Goal: Find specific page/section: Find specific page/section

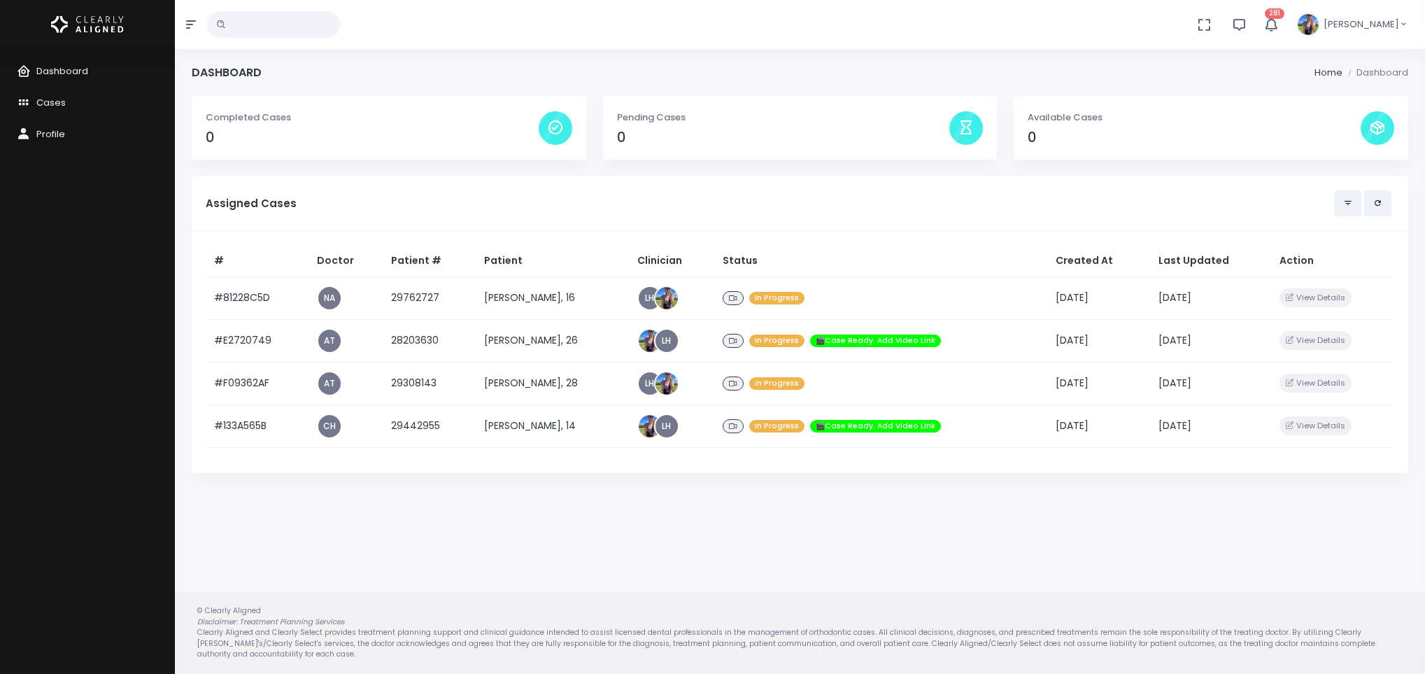
click at [536, 378] on td "[PERSON_NAME], 28" at bounding box center [552, 383] width 153 height 43
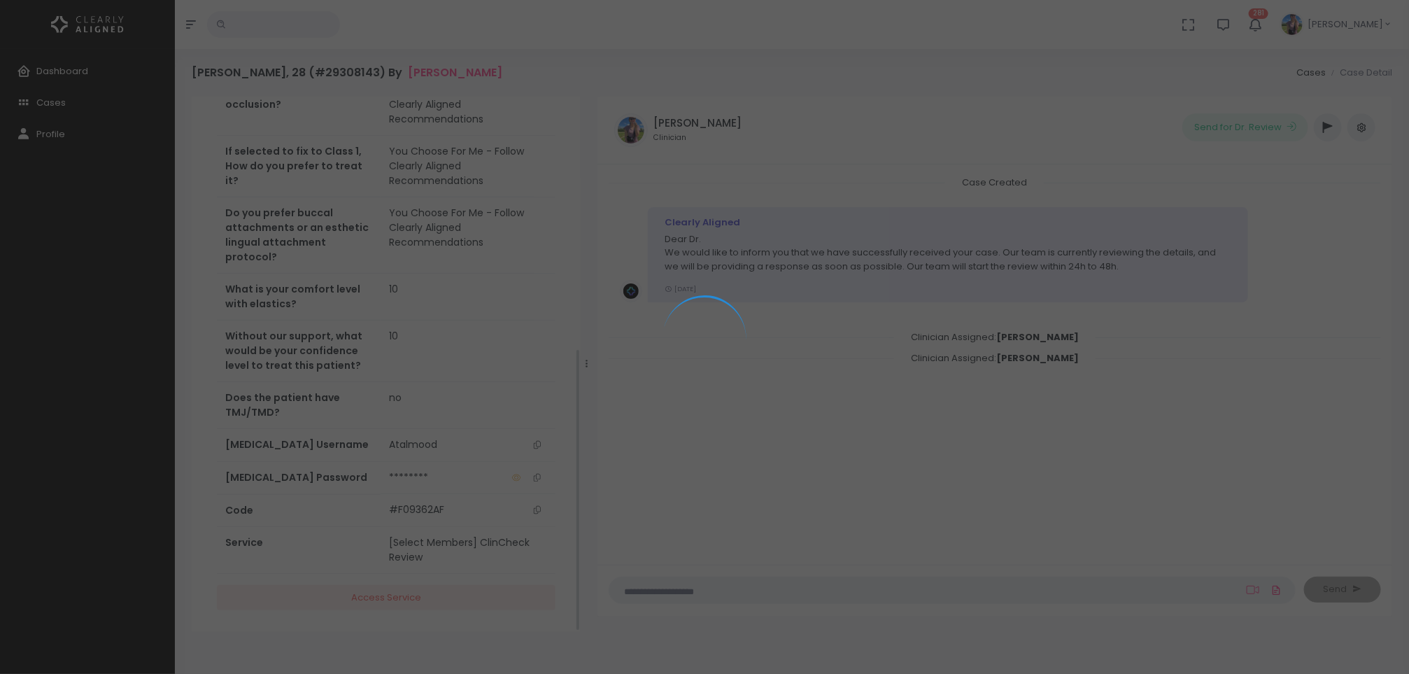
scroll to position [491, 0]
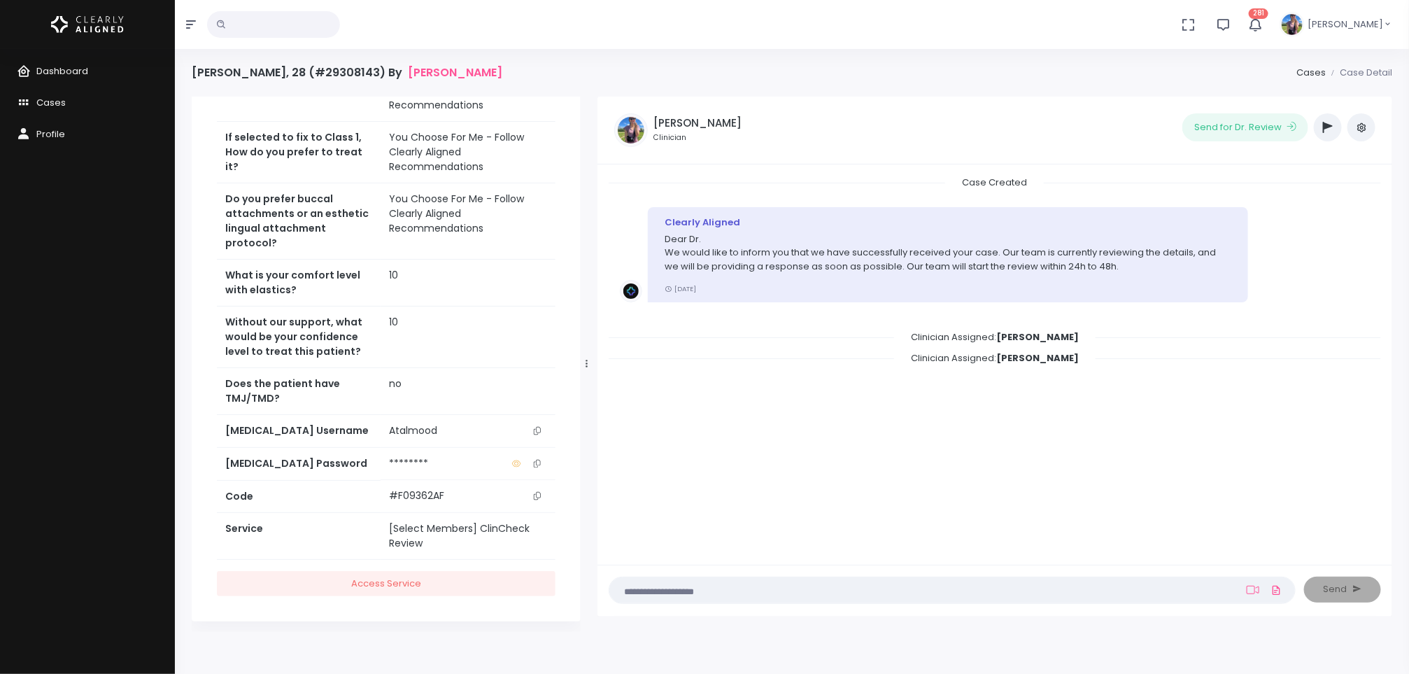
click at [1335, 122] on button "button" at bounding box center [1328, 127] width 28 height 28
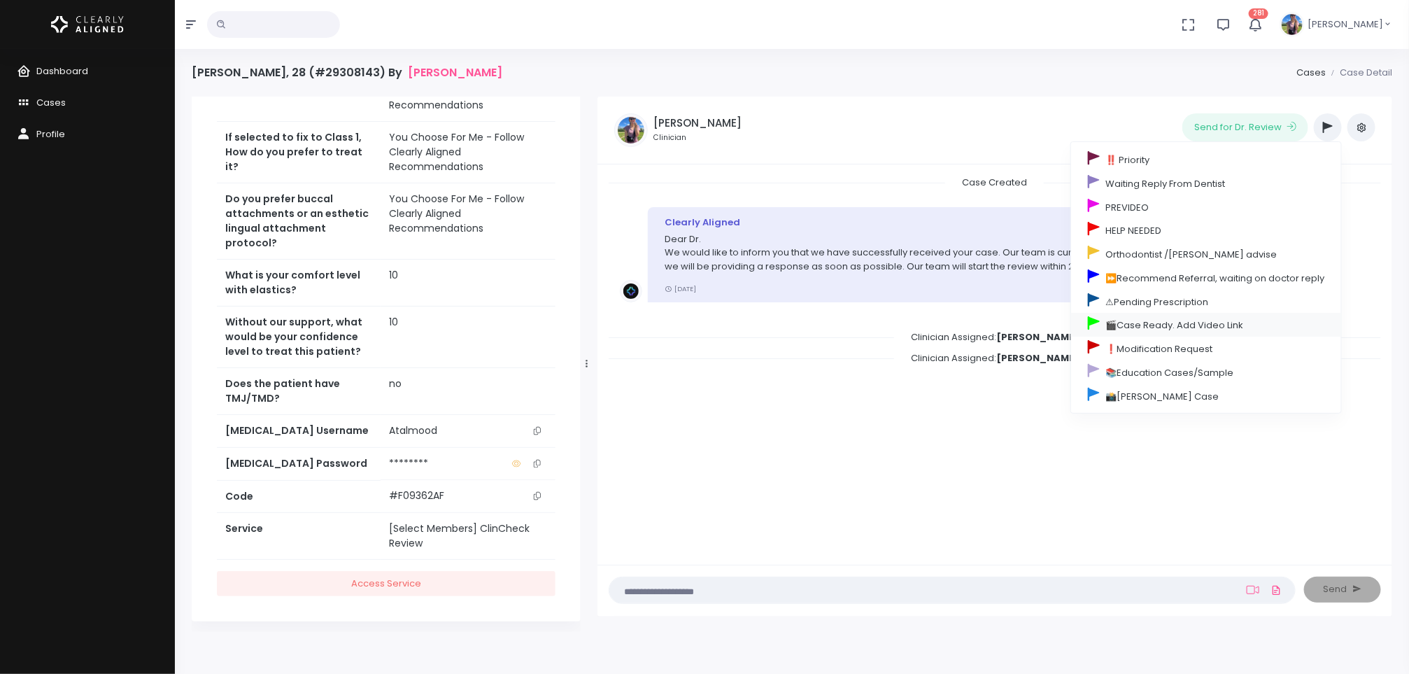
click at [1192, 324] on link "🎬Case Ready. Add Video Link" at bounding box center [1206, 325] width 270 height 24
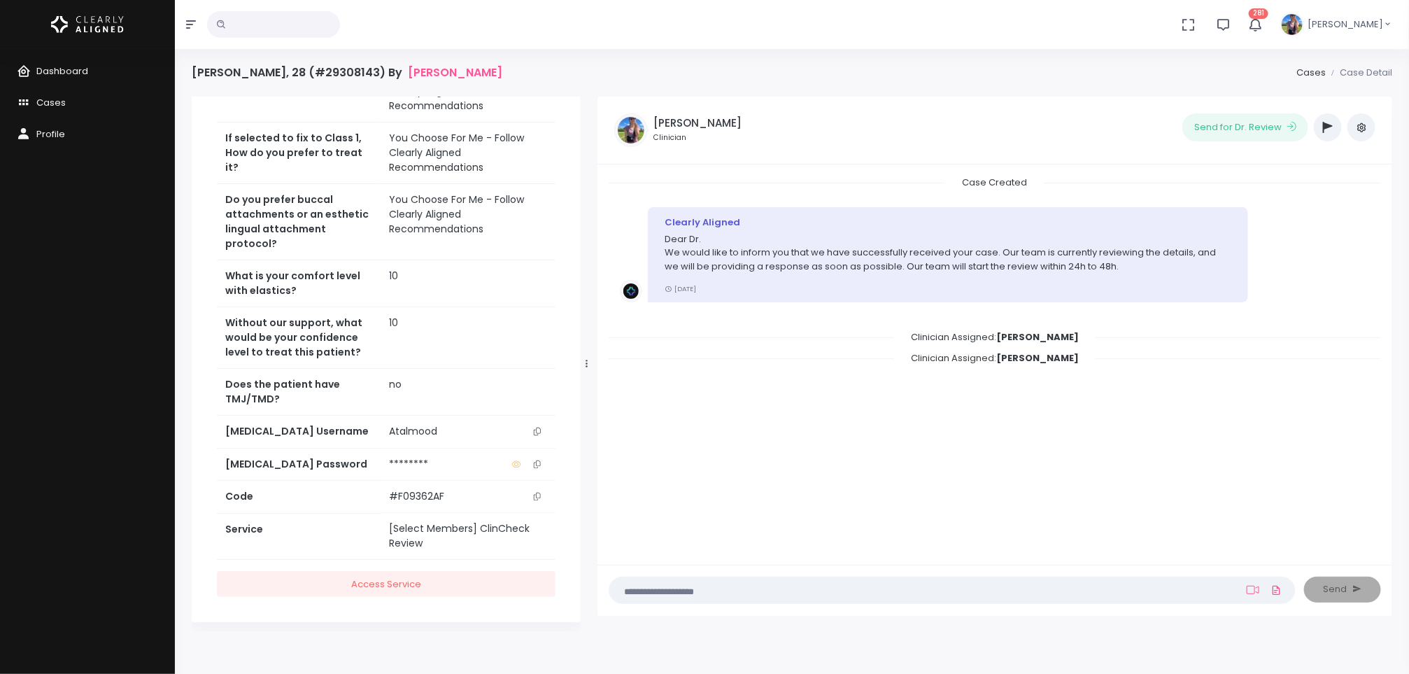
scroll to position [0, 0]
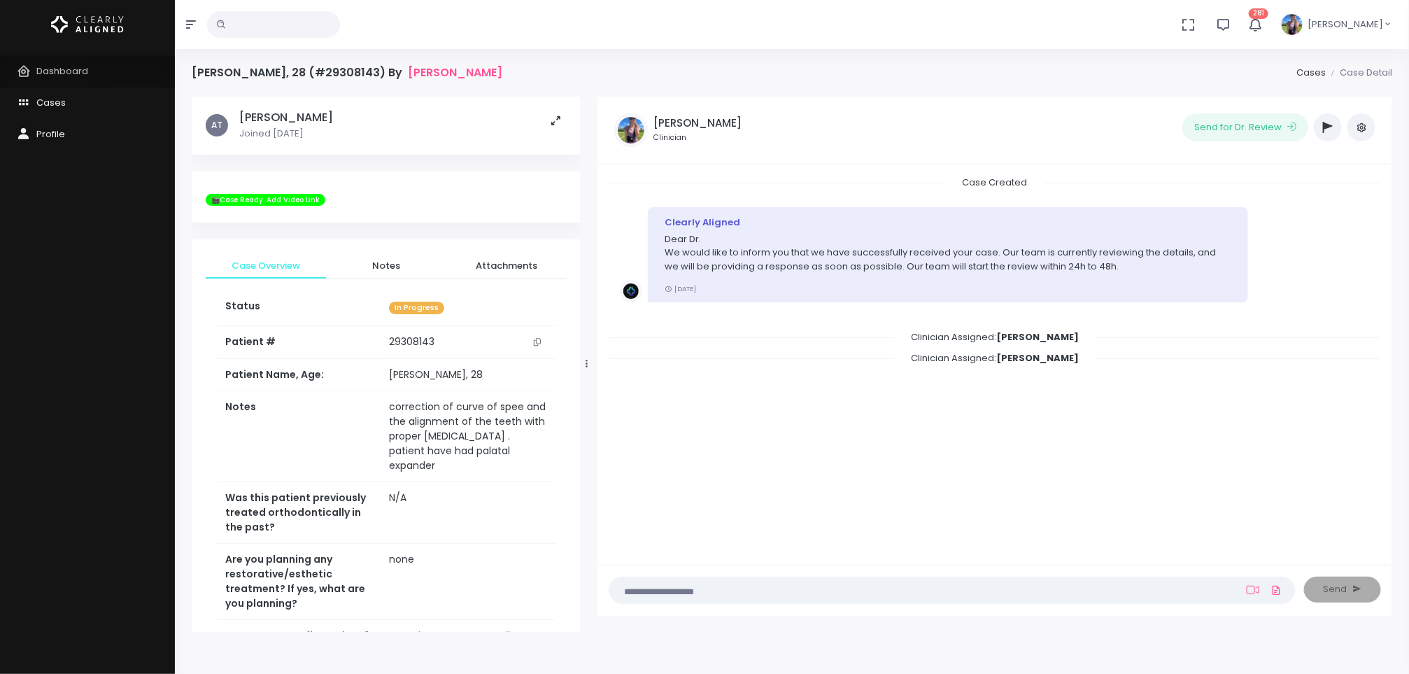
click at [49, 72] on span "Dashboard" at bounding box center [62, 70] width 52 height 13
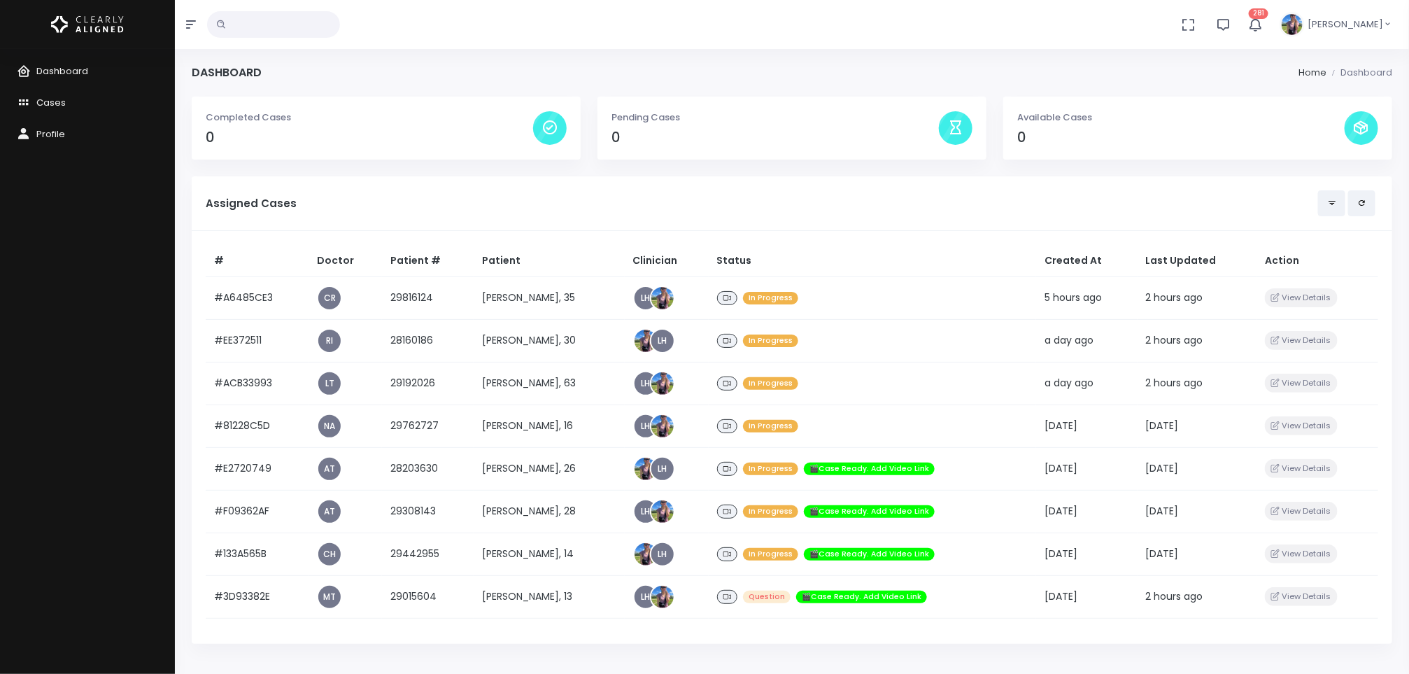
click at [529, 418] on td "[PERSON_NAME], 16" at bounding box center [549, 425] width 150 height 43
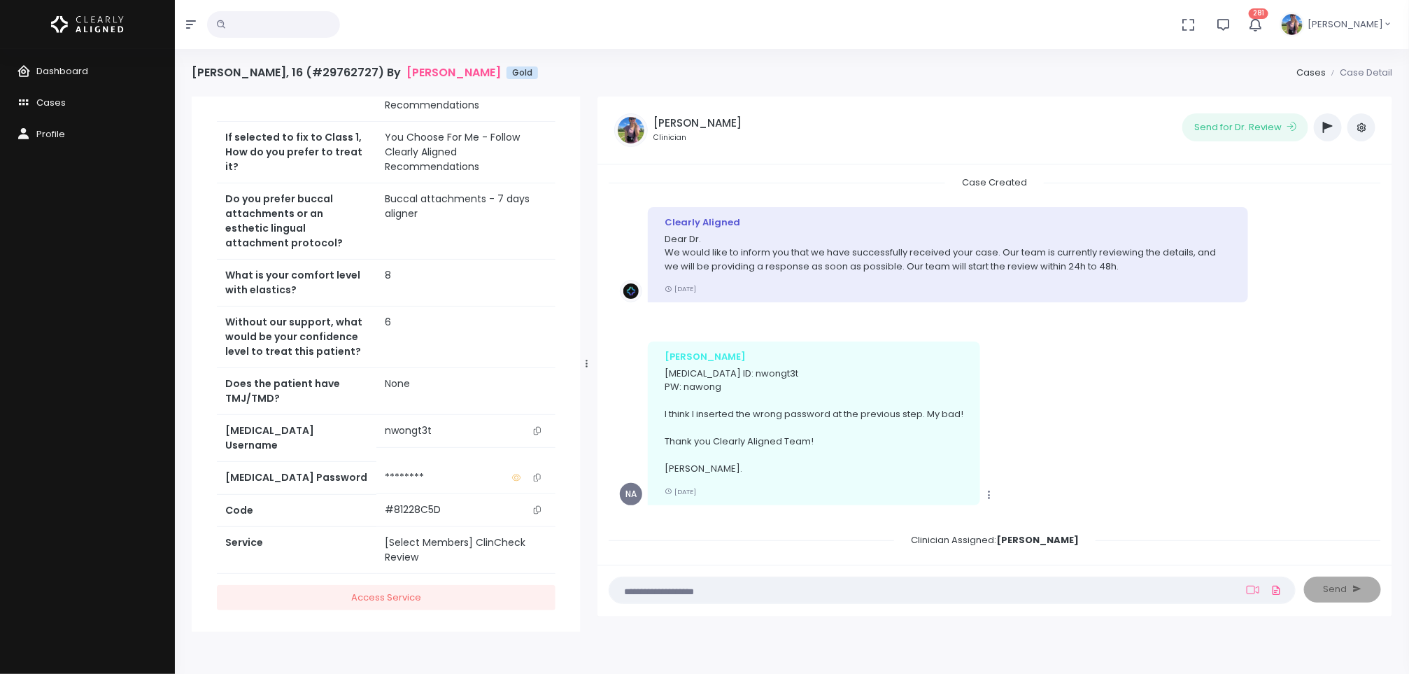
scroll to position [602, 0]
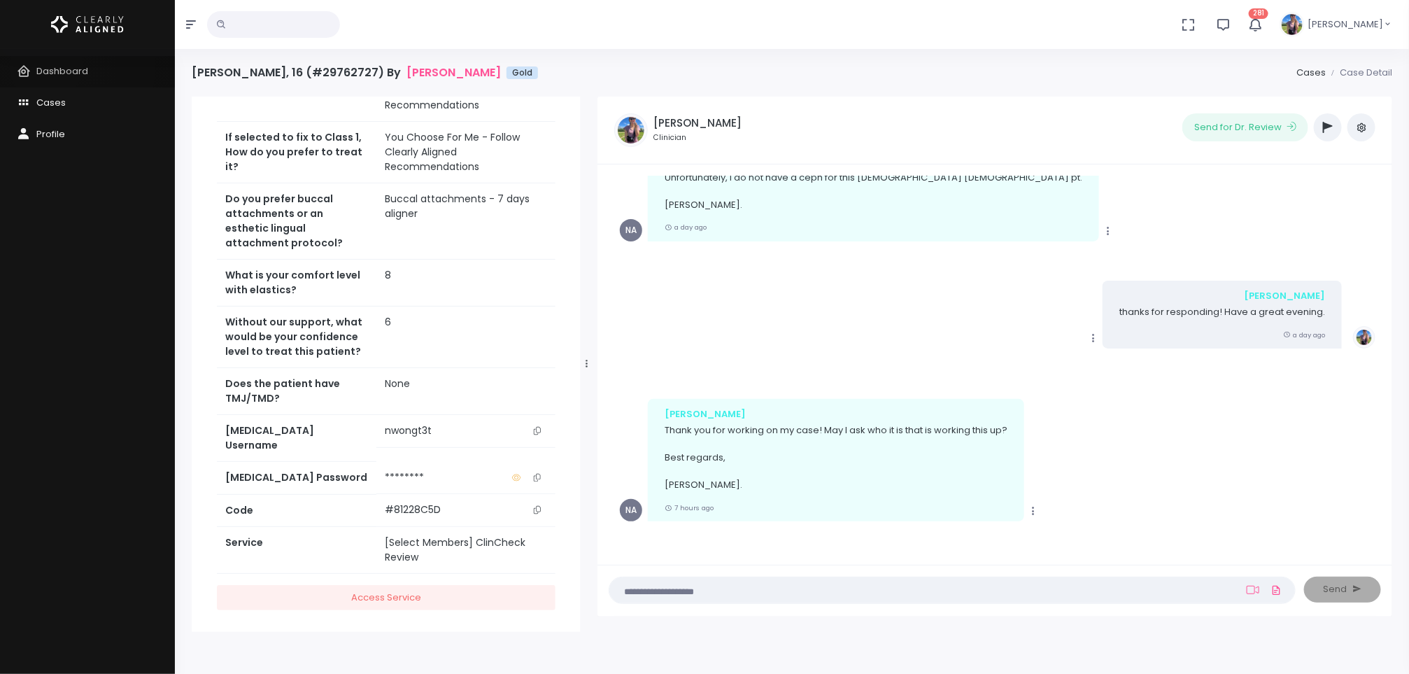
click at [46, 66] on span "Dashboard" at bounding box center [62, 70] width 52 height 13
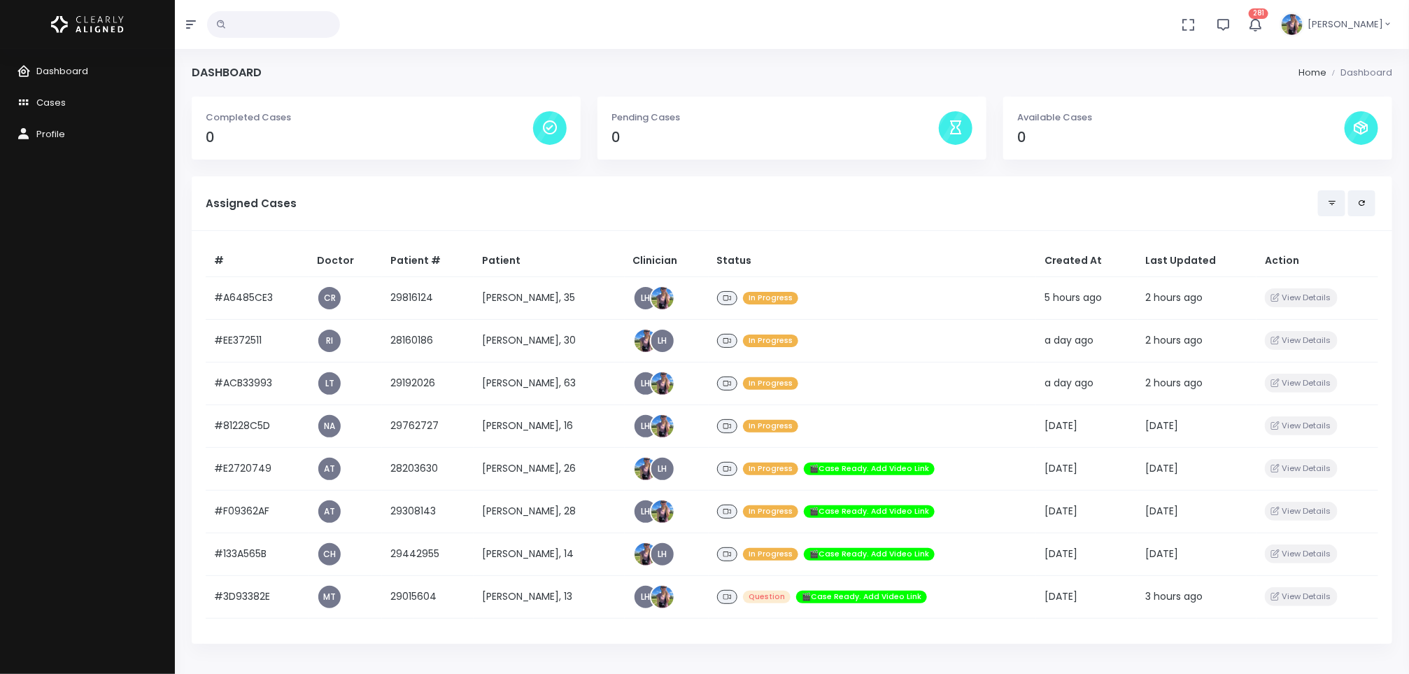
click at [508, 389] on td "[PERSON_NAME], 63" at bounding box center [549, 383] width 150 height 43
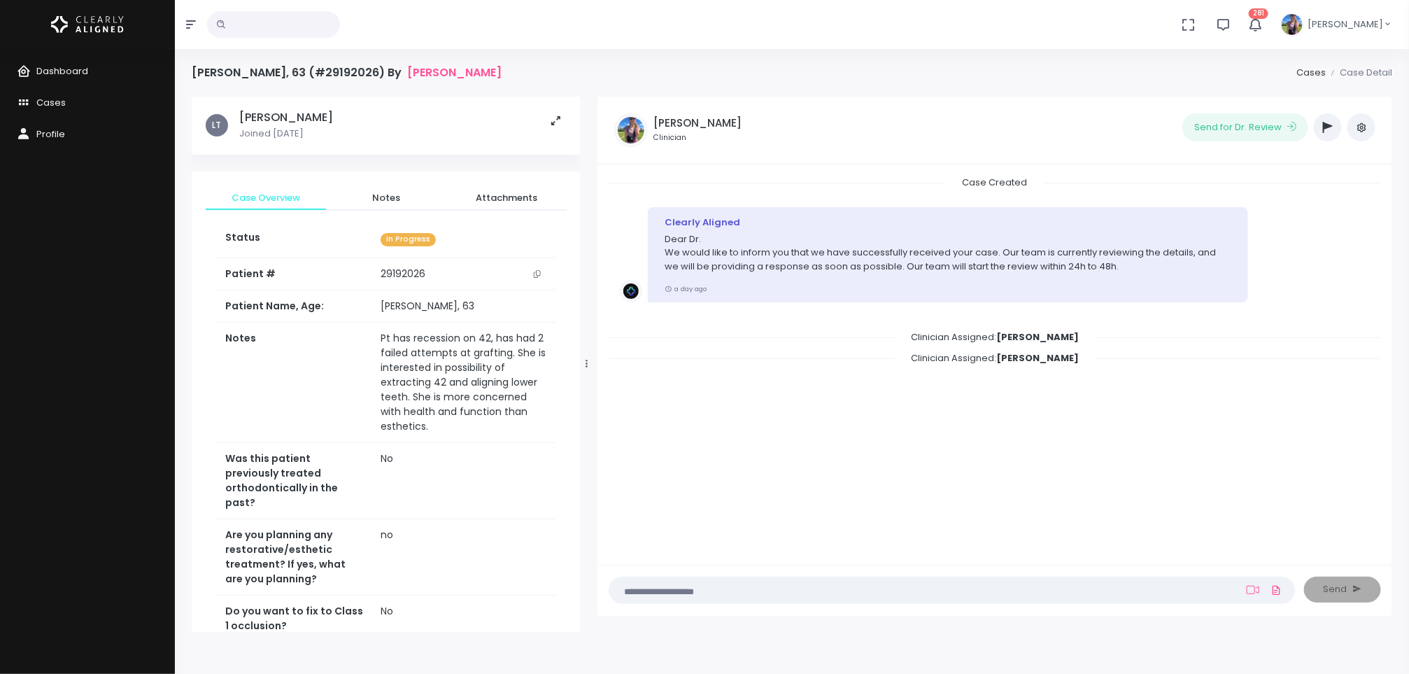
click at [538, 279] on button "scrollable content" at bounding box center [537, 273] width 20 height 15
click at [47, 71] on span "Dashboard" at bounding box center [62, 70] width 52 height 13
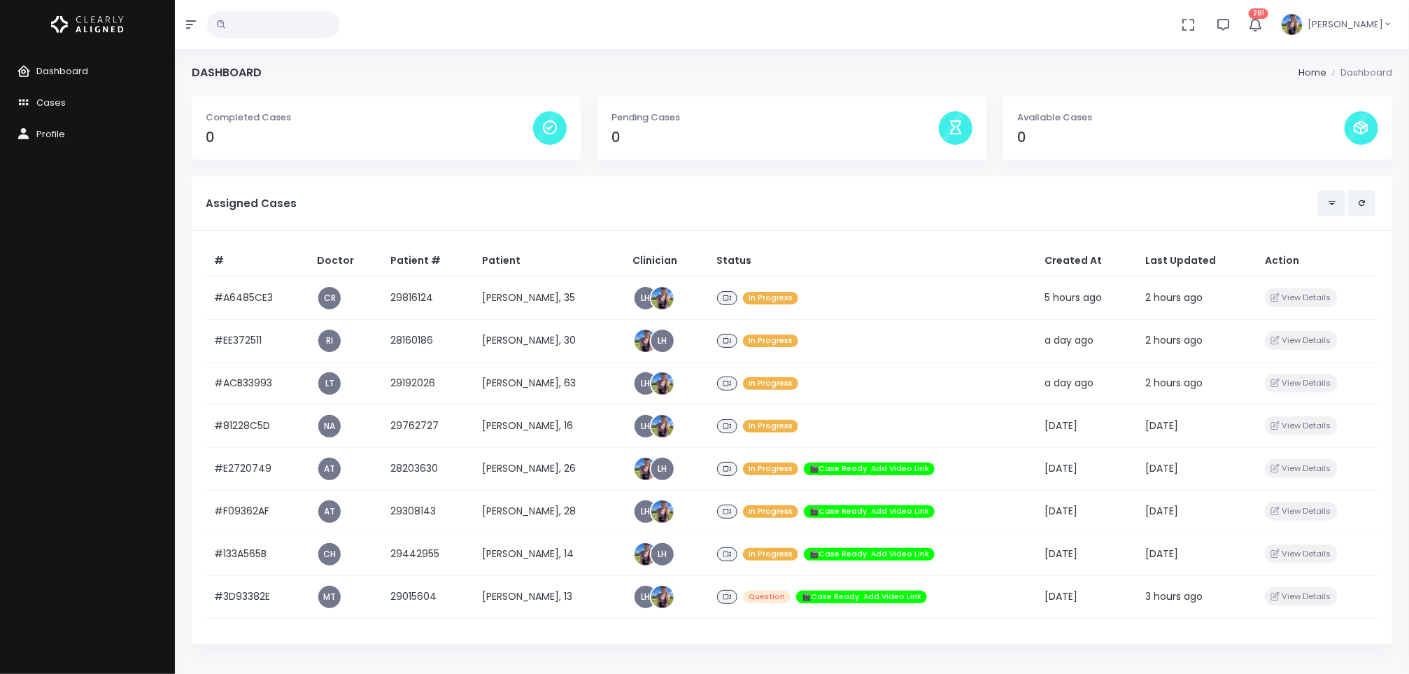
click at [516, 350] on td "[PERSON_NAME], 30" at bounding box center [549, 340] width 150 height 43
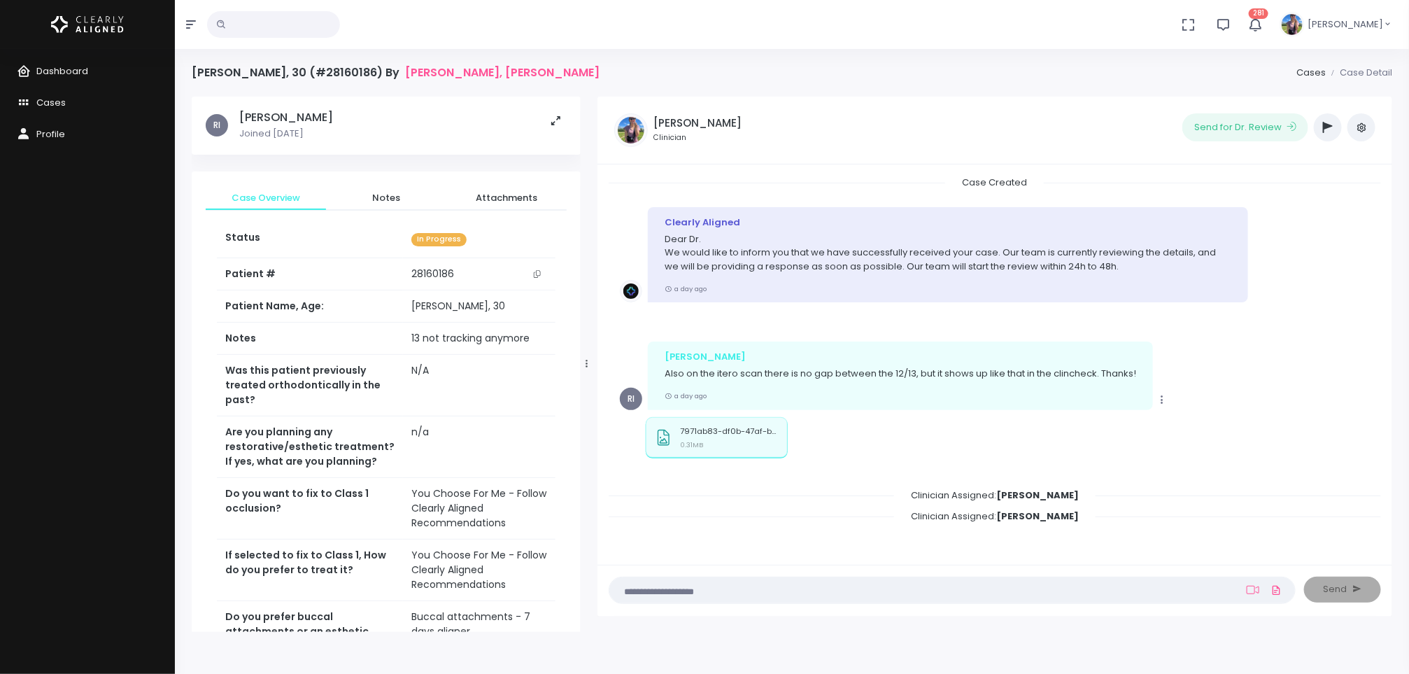
click at [726, 426] on div "7971ab83-df0b-47af-b87c-a6bade5fce78.jpg 0.31MB" at bounding box center [717, 437] width 142 height 41
click at [543, 273] on button "scrollable content" at bounding box center [537, 273] width 20 height 15
click at [70, 74] on span "Dashboard" at bounding box center [62, 70] width 52 height 13
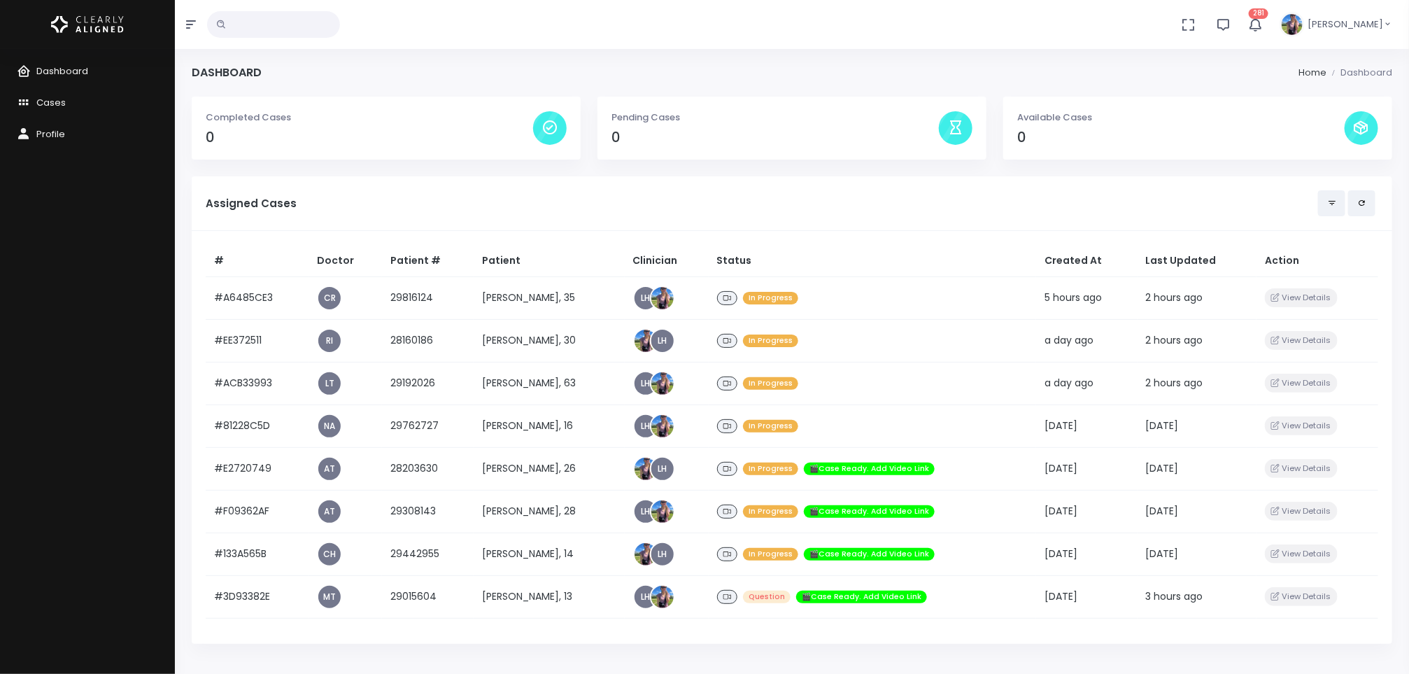
click at [523, 305] on td "[PERSON_NAME], 35" at bounding box center [549, 297] width 150 height 43
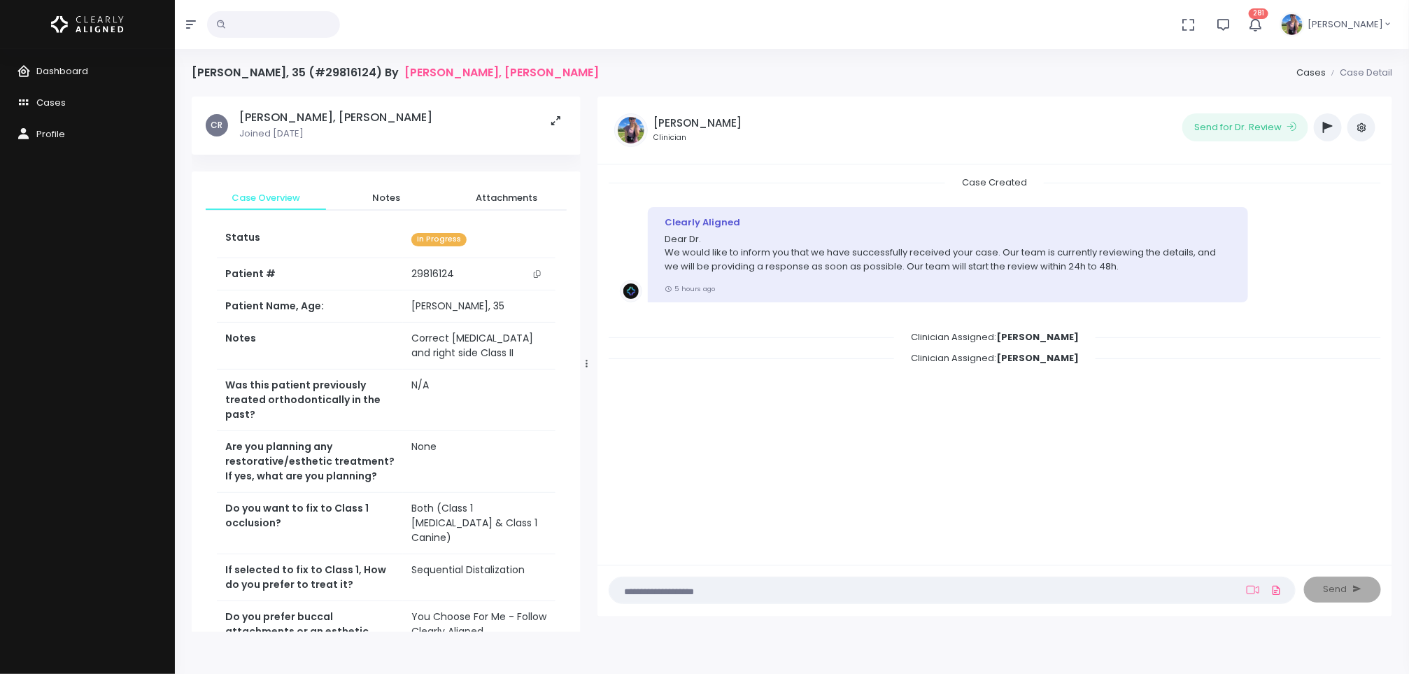
click at [533, 278] on button "scrollable content" at bounding box center [537, 273] width 20 height 15
